Goal: Transaction & Acquisition: Register for event/course

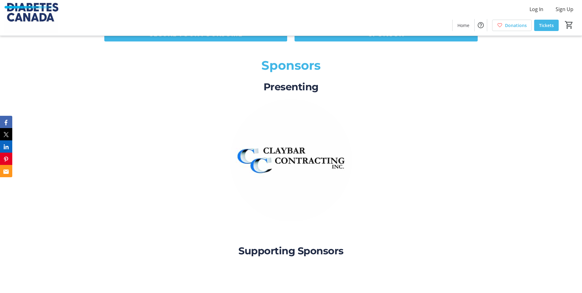
scroll to position [1183, 0]
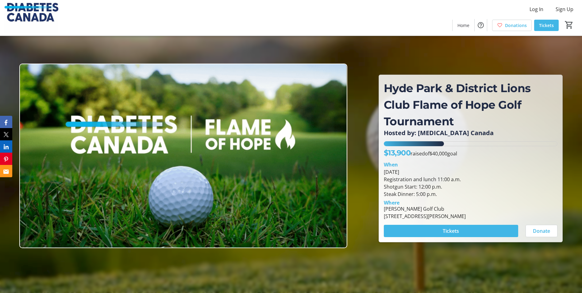
scroll to position [1146, 0]
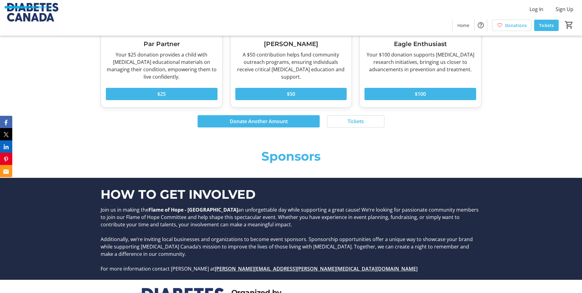
scroll to position [1086, 0]
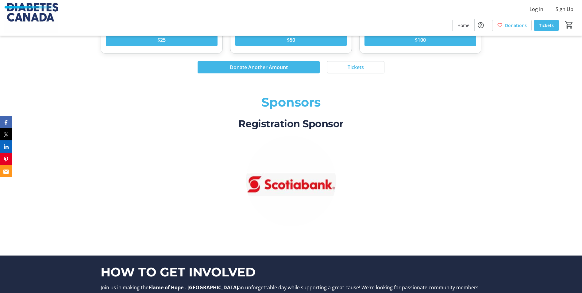
scroll to position [1124, 0]
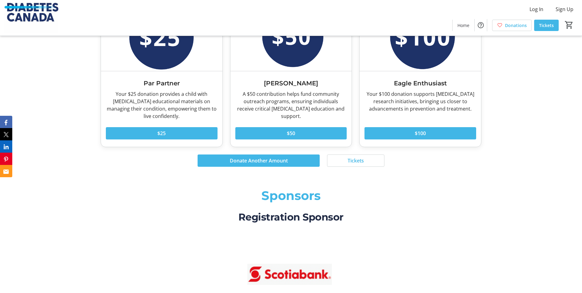
scroll to position [1277, 0]
